Goal: Check status: Check status

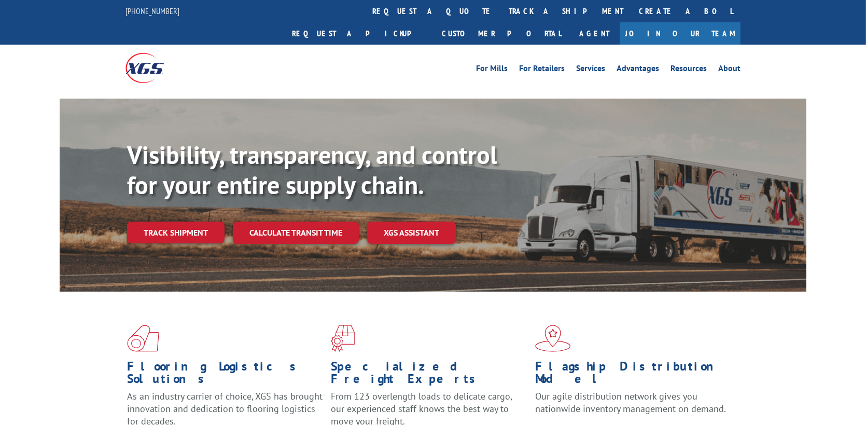
click at [178, 223] on div "Visibility, transparency, and control for your entire supply chain. Track shipm…" at bounding box center [466, 212] width 679 height 145
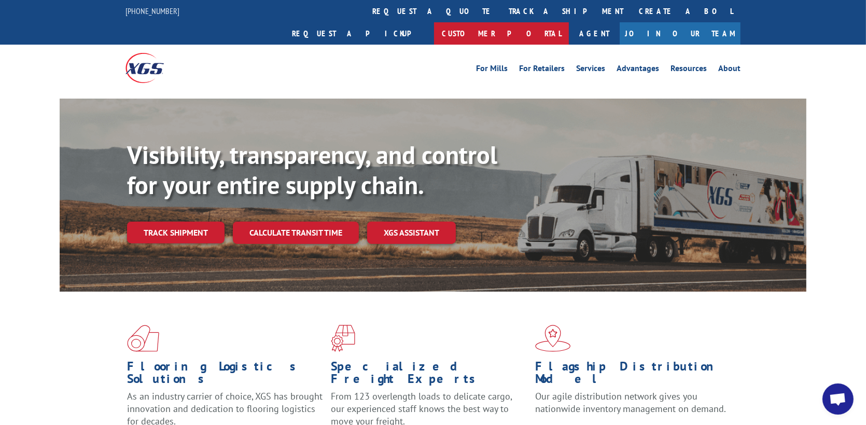
click at [569, 22] on link "Customer Portal" at bounding box center [501, 33] width 135 height 22
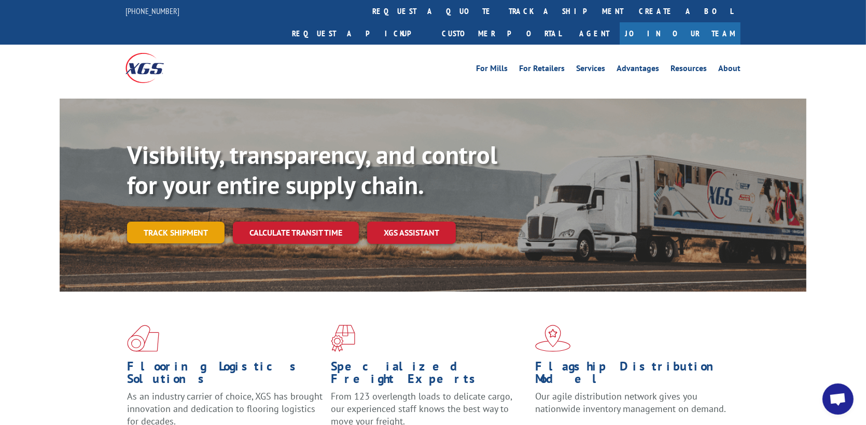
click at [173, 221] on link "Track shipment" at bounding box center [175, 232] width 97 height 22
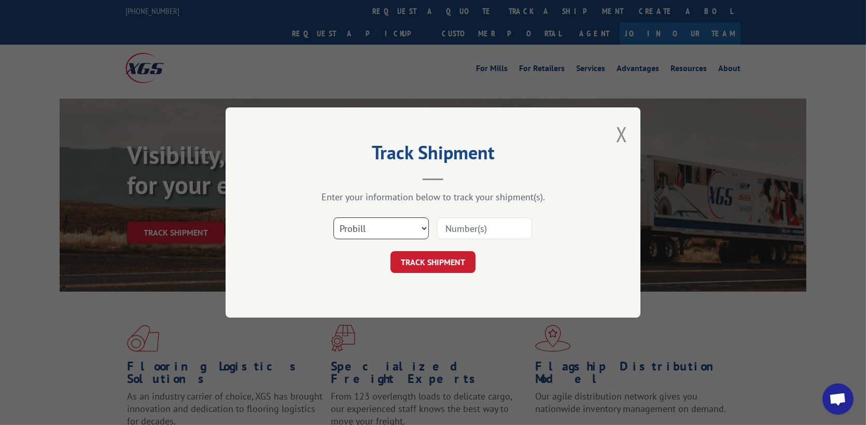
click at [388, 223] on select "Select category... Probill BOL PO" at bounding box center [380, 228] width 95 height 22
select select "po"
click at [333, 217] on select "Select category... Probill BOL PO" at bounding box center [380, 228] width 95 height 22
click at [474, 218] on input at bounding box center [484, 228] width 95 height 22
type input "FOLDS OF HONOR"
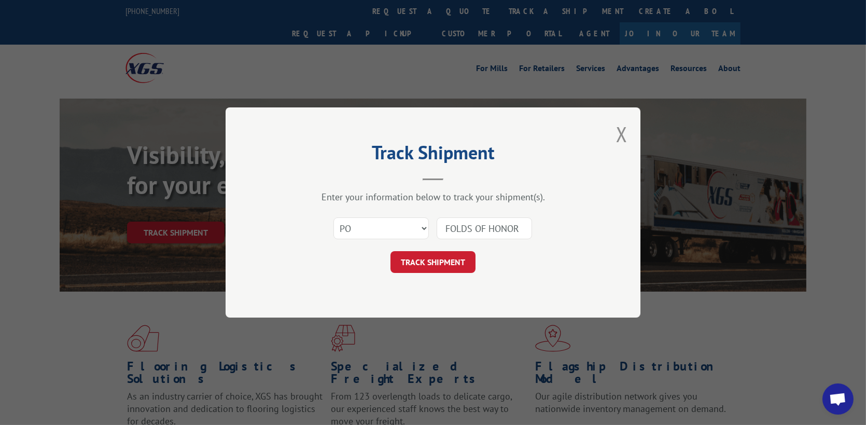
click button "TRACK SHIPMENT" at bounding box center [432, 262] width 85 height 22
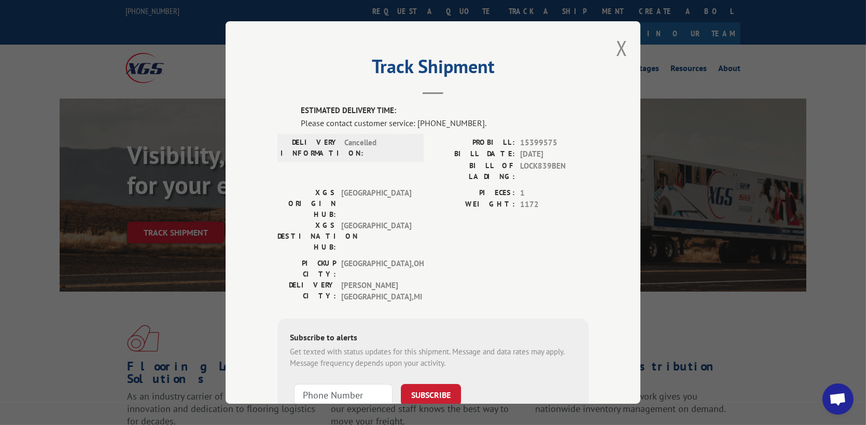
click at [437, 199] on label "WEIGHT:" at bounding box center [474, 205] width 82 height 12
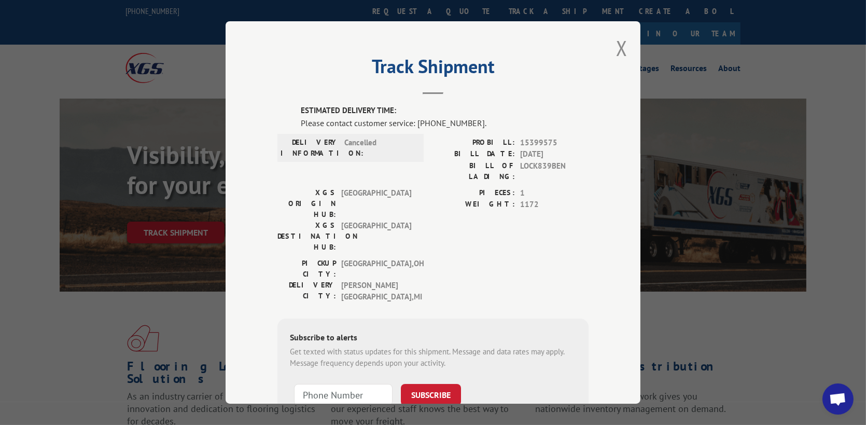
click at [437, 199] on label "WEIGHT:" at bounding box center [474, 205] width 82 height 12
click at [433, 203] on div "PIECES: 1 WEIGHT: 1172" at bounding box center [511, 222] width 156 height 71
click at [616, 46] on button "Close modal" at bounding box center [621, 47] width 11 height 27
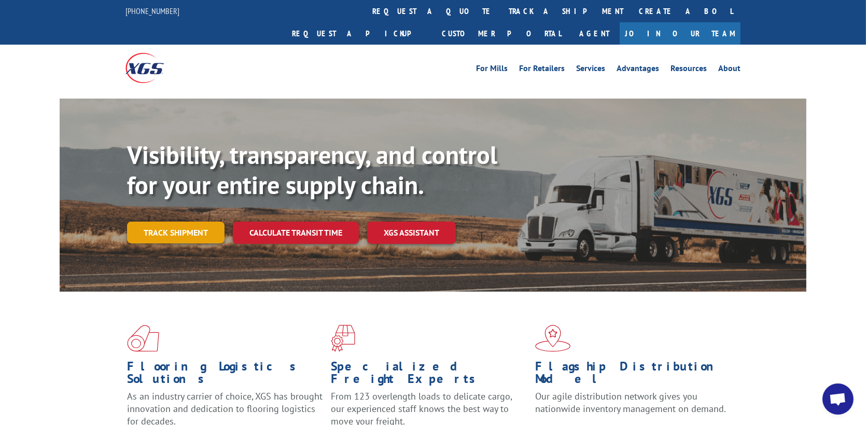
click at [178, 221] on link "Track shipment" at bounding box center [175, 232] width 97 height 22
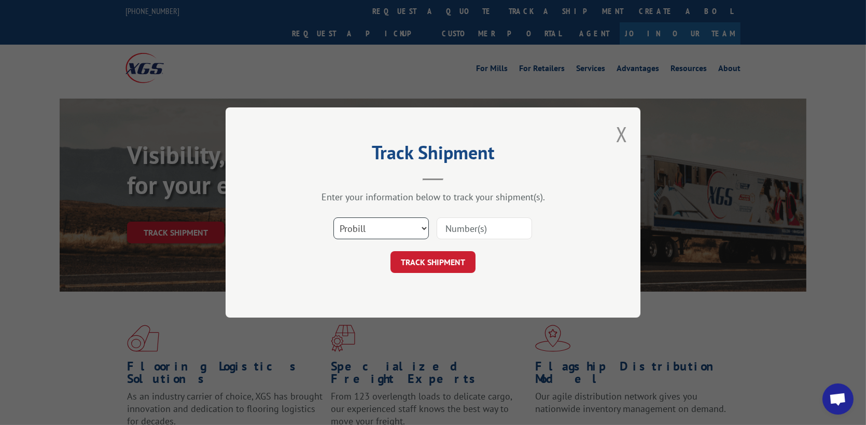
click at [385, 226] on select "Select category... Probill BOL PO" at bounding box center [380, 228] width 95 height 22
click at [410, 219] on select "Select category... Probill BOL PO" at bounding box center [380, 228] width 95 height 22
select select "bol"
click at [333, 217] on select "Select category... Probill BOL PO" at bounding box center [380, 228] width 95 height 22
click at [455, 228] on input at bounding box center [484, 228] width 95 height 22
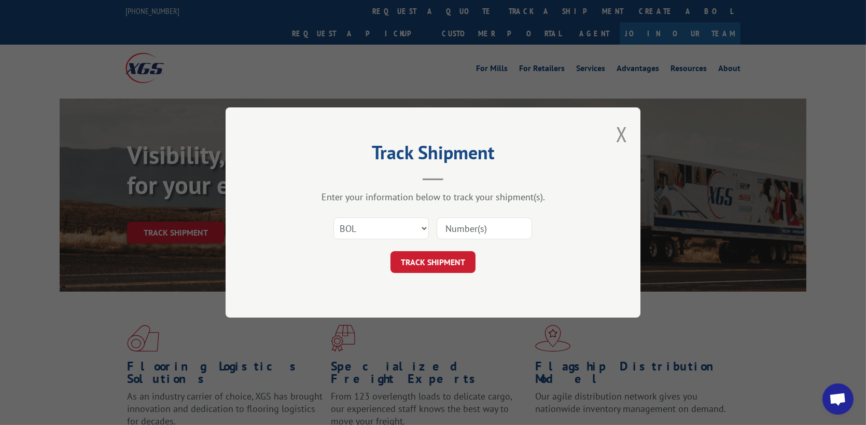
paste input "S268-ORD2513720"
type input "S268-ORD2513720"
click at [441, 271] on button "TRACK SHIPMENT" at bounding box center [432, 262] width 85 height 22
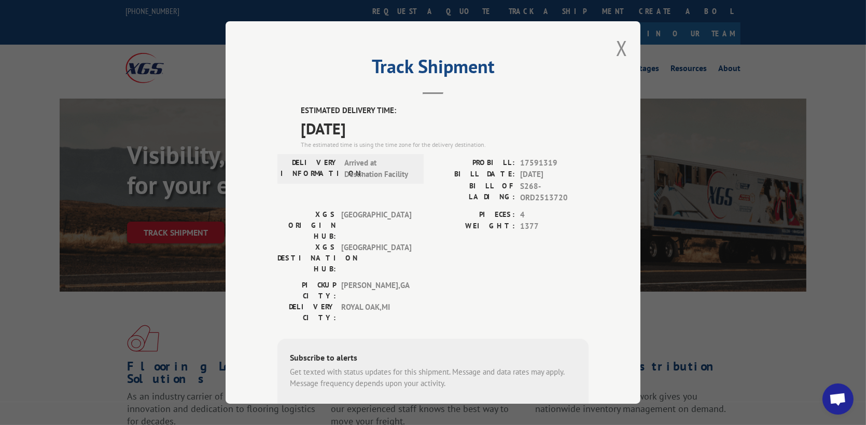
click at [570, 279] on div "PICKUP CITY: [GEOGRAPHIC_DATA] , [GEOGRAPHIC_DATA]: [GEOGRAPHIC_DATA] , [GEOGRA…" at bounding box center [432, 303] width 311 height 49
click at [571, 279] on div "PICKUP CITY: [GEOGRAPHIC_DATA] , [GEOGRAPHIC_DATA]: [GEOGRAPHIC_DATA] , [GEOGRA…" at bounding box center [432, 303] width 311 height 49
click at [618, 49] on button "Close modal" at bounding box center [621, 47] width 11 height 27
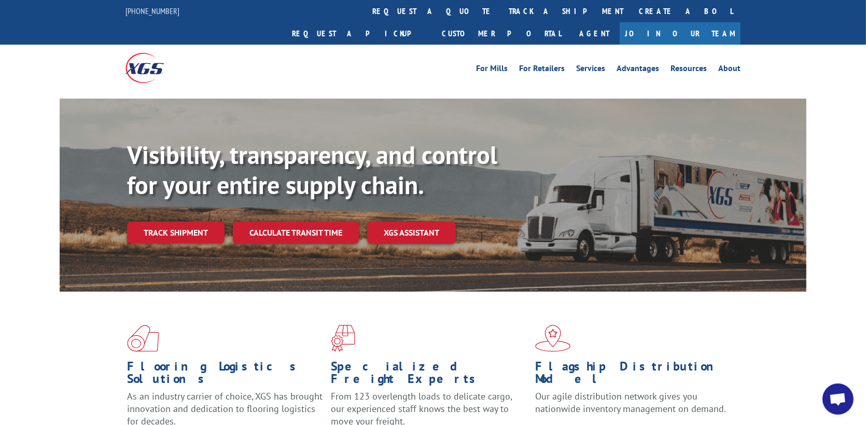
click at [29, 317] on div "Flooring Logistics Solutions As an industry carrier of choice, XGS has brought …" at bounding box center [433, 395] width 866 height 208
click at [27, 318] on div "Flooring Logistics Solutions As an industry carrier of choice, XGS has brought …" at bounding box center [433, 395] width 866 height 208
click at [25, 319] on div "Flooring Logistics Solutions As an industry carrier of choice, XGS has brought …" at bounding box center [433, 395] width 866 height 208
